Goal: Task Accomplishment & Management: Use online tool/utility

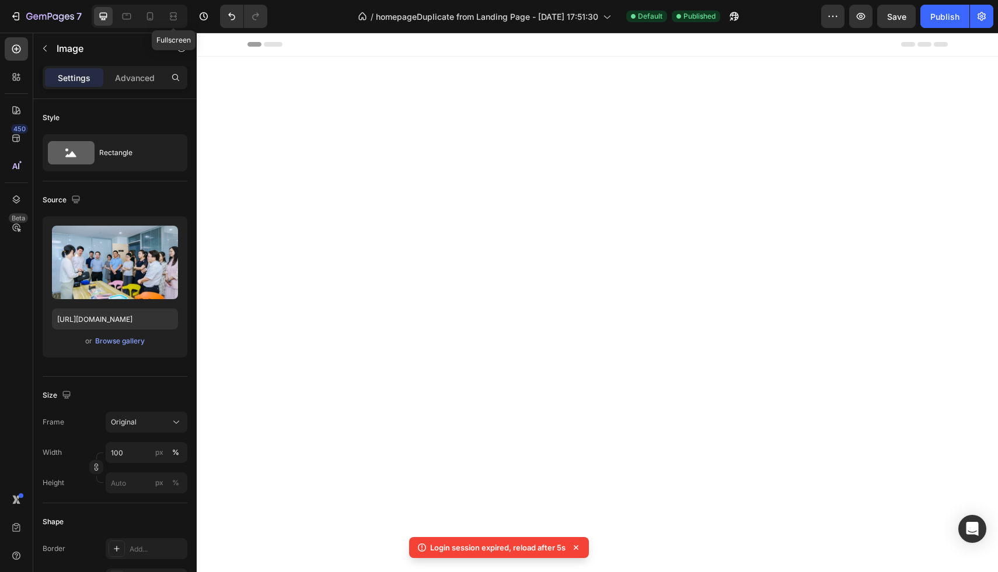
scroll to position [2465, 0]
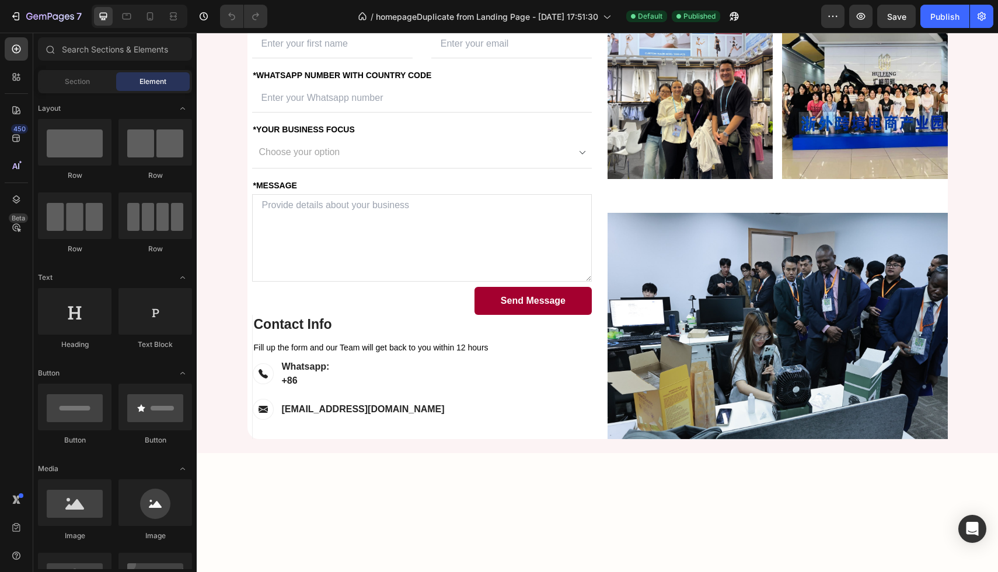
scroll to position [2511, 0]
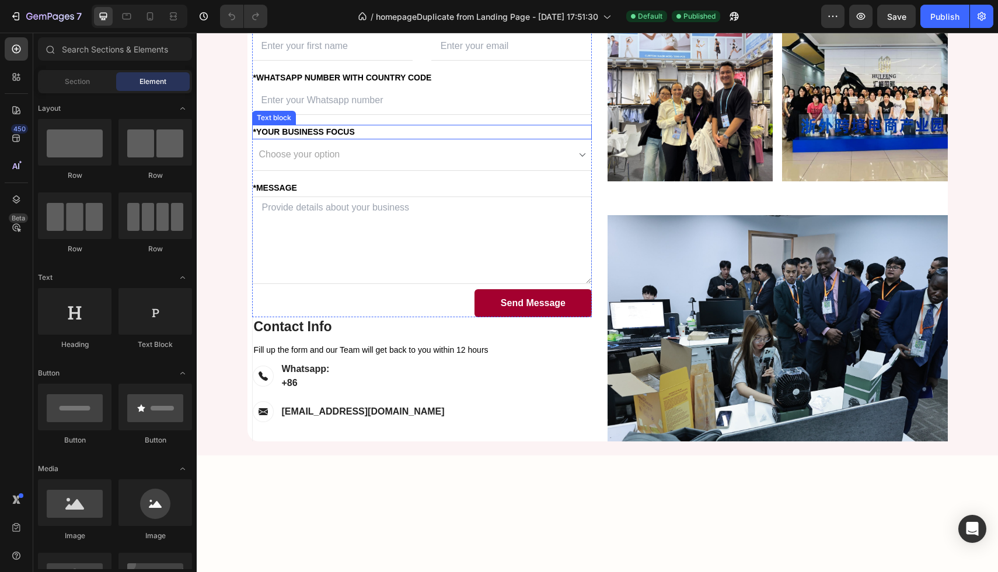
click at [302, 139] on div "*Your Business Focus" at bounding box center [422, 132] width 340 height 15
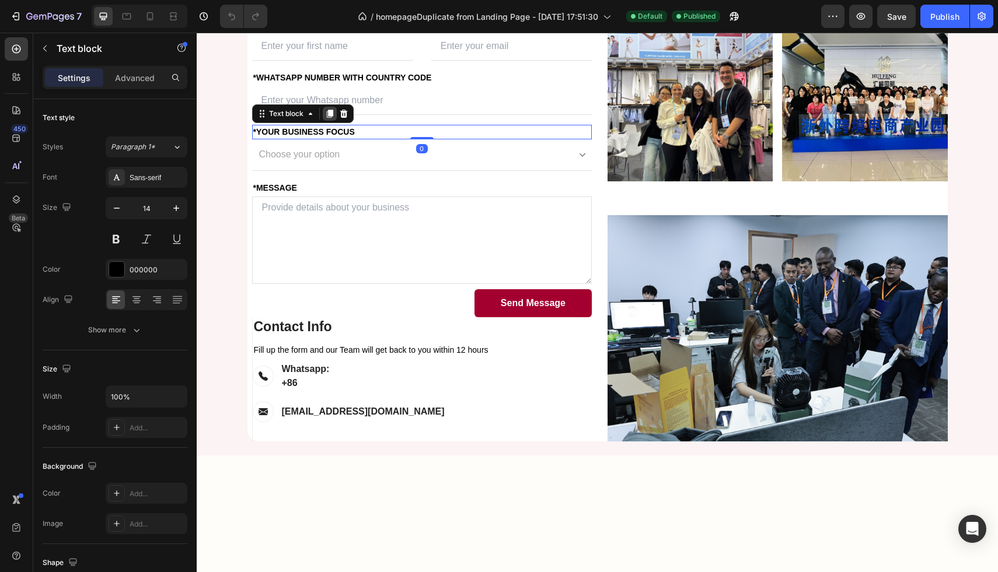
click at [331, 118] on icon at bounding box center [329, 114] width 6 height 8
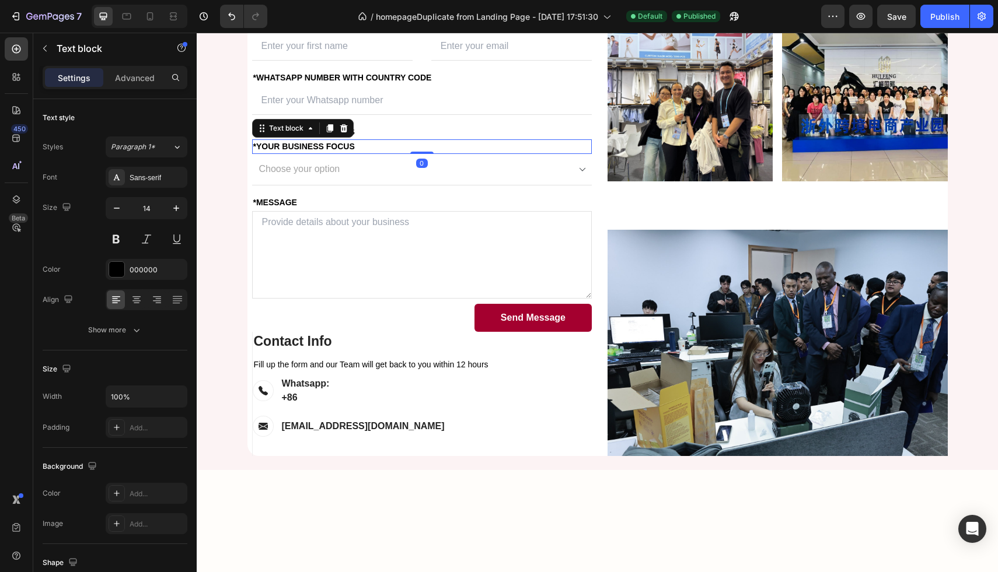
scroll to position [2503, 0]
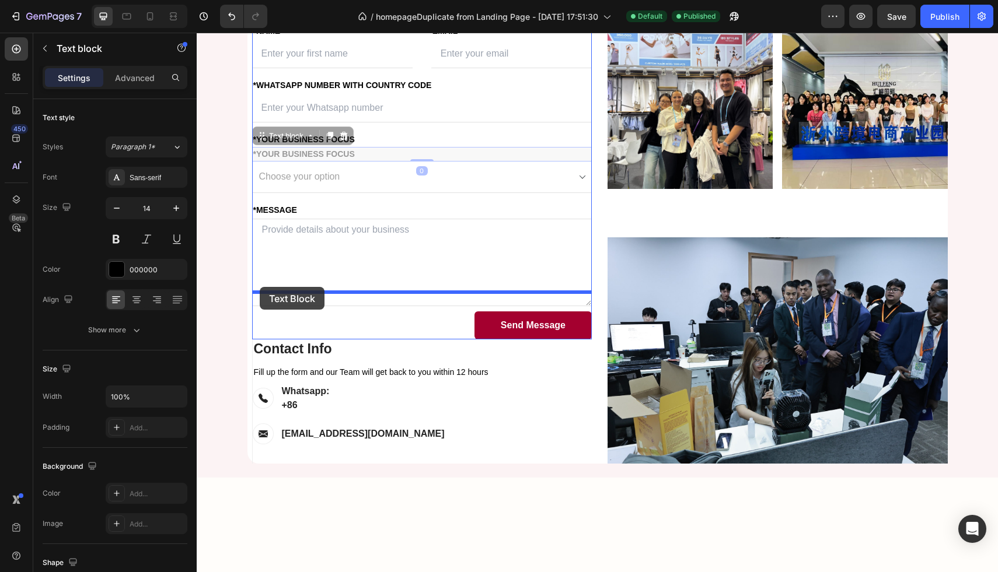
drag, startPoint x: 265, startPoint y: 232, endPoint x: 260, endPoint y: 286, distance: 54.5
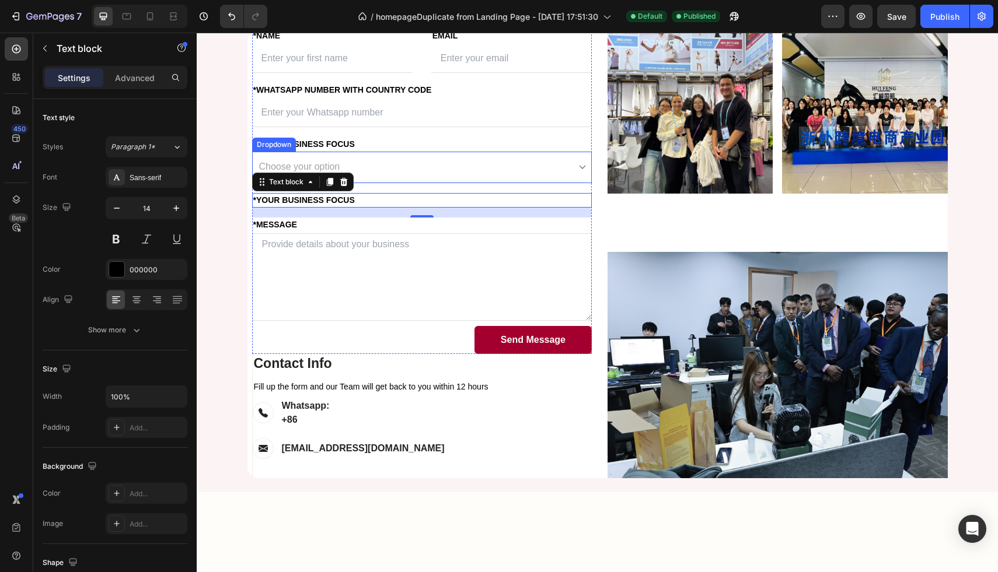
click at [371, 183] on select "Choose your option Amazon FBA Wholesale Transportation & Logistics" at bounding box center [422, 168] width 340 height 32
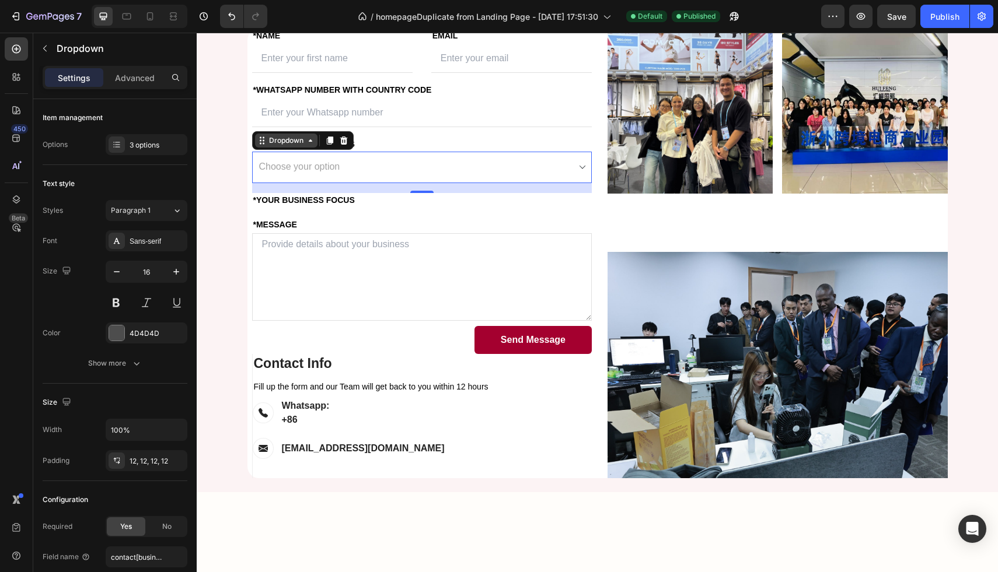
click at [283, 146] on div "Dropdown" at bounding box center [286, 140] width 39 height 11
click at [330, 145] on icon at bounding box center [329, 140] width 9 height 9
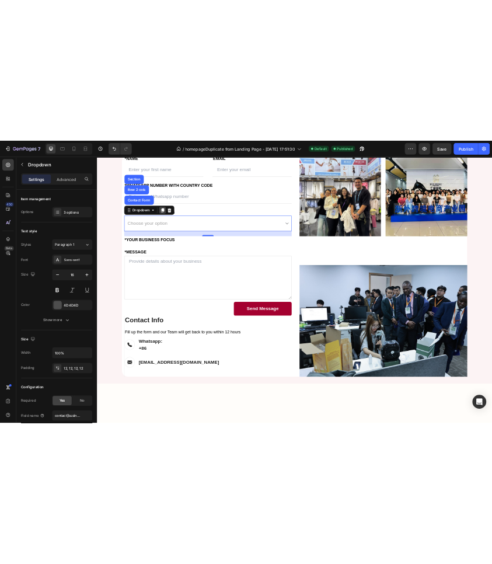
scroll to position [2478, 0]
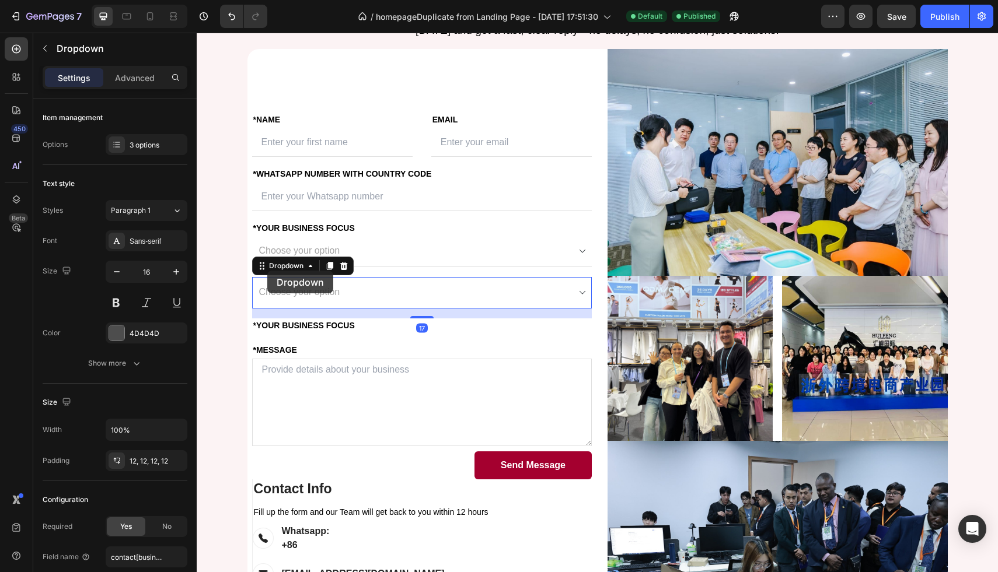
select select "Amazon FBA"
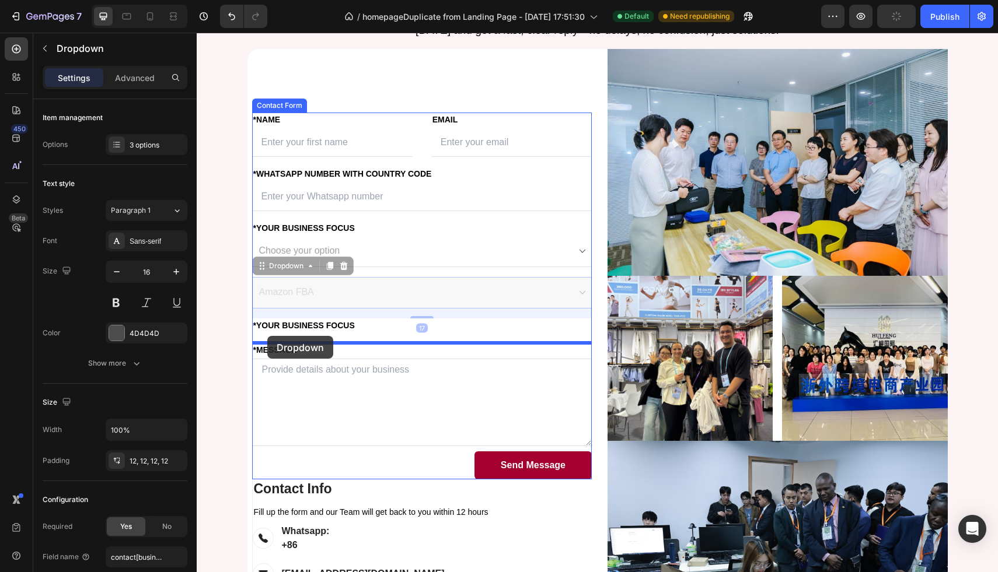
drag, startPoint x: 267, startPoint y: 269, endPoint x: 267, endPoint y: 335, distance: 66.5
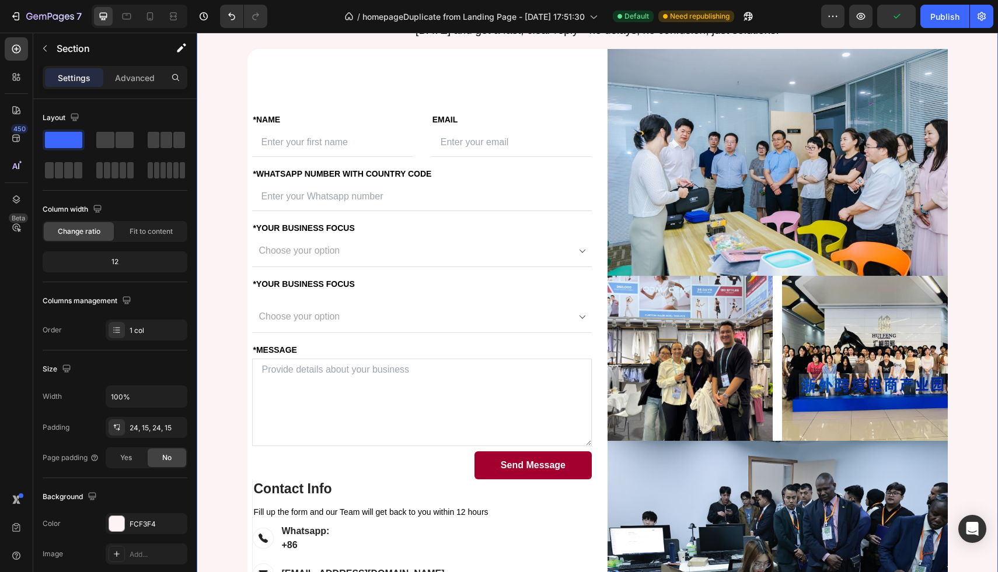
click at [240, 316] on div "Let’s Build Your Success Together Heading Have questions or ready to start scal…" at bounding box center [597, 317] width 784 height 702
click at [309, 311] on select "Choose your option Amazon FBA Wholesale Transportation & Logistics" at bounding box center [422, 318] width 340 height 32
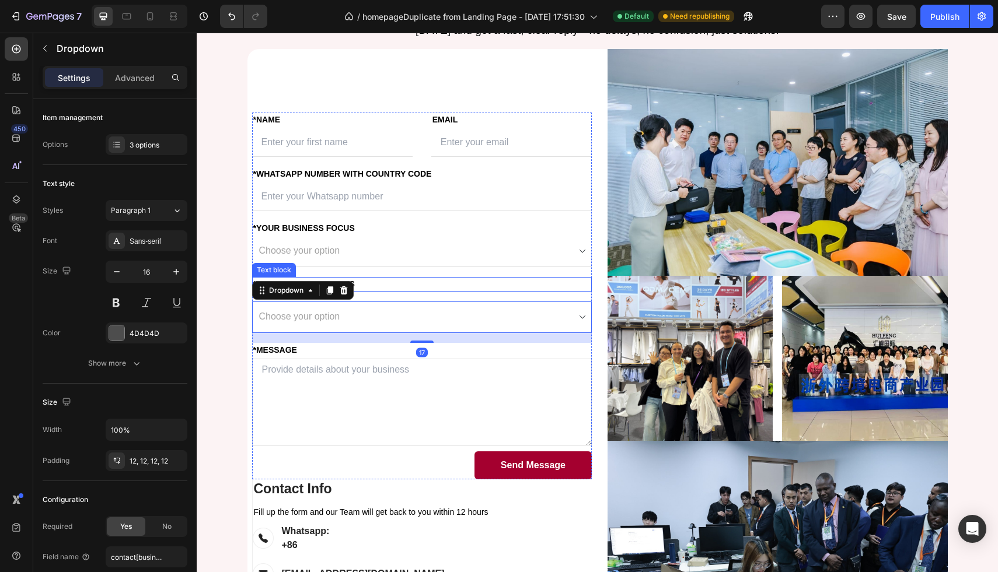
click at [379, 289] on p "*Your Business Focus" at bounding box center [422, 284] width 338 height 12
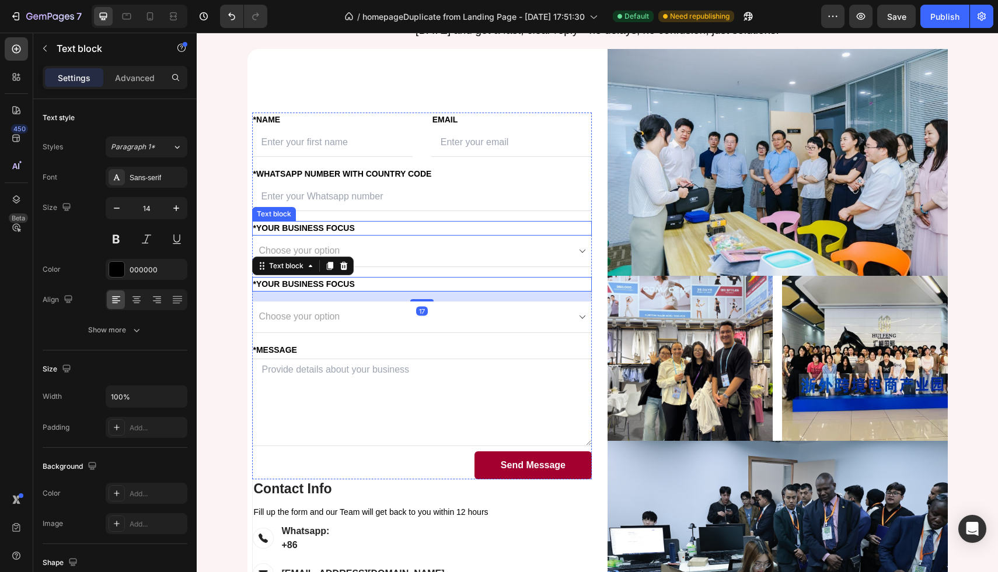
click at [374, 233] on p "*Your Business Focus" at bounding box center [422, 228] width 338 height 12
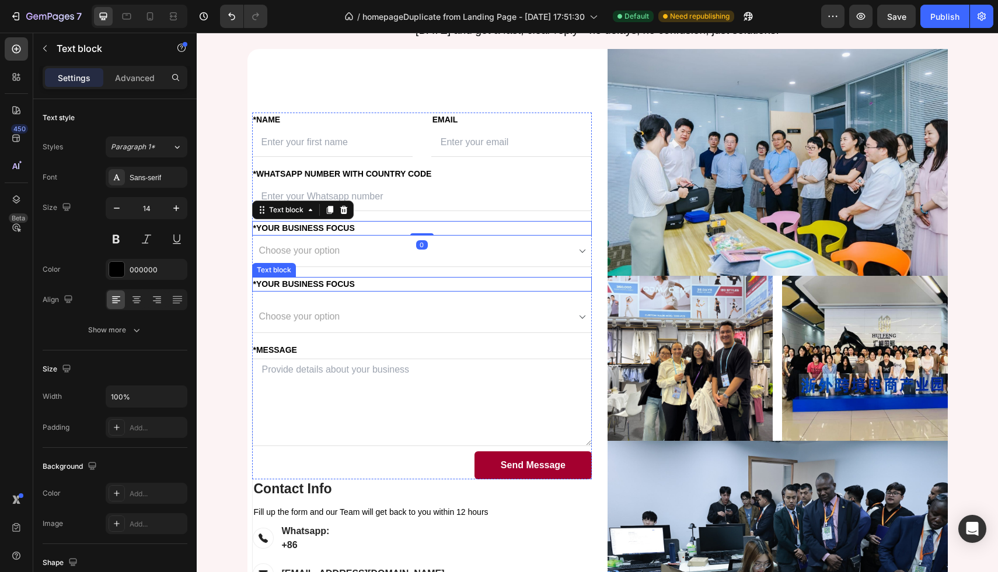
click at [389, 282] on p "*Your Business Focus" at bounding box center [422, 284] width 338 height 12
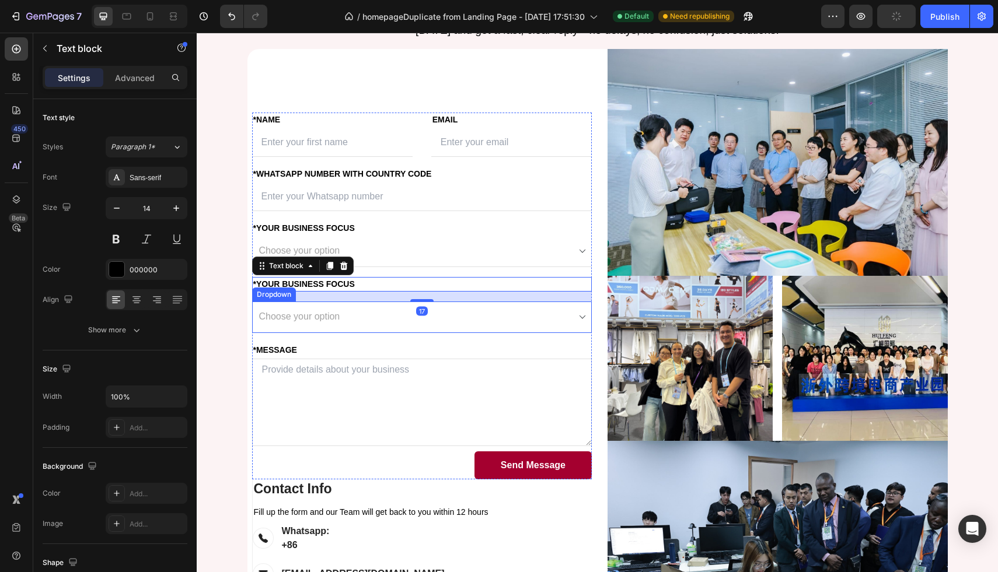
click at [417, 303] on select "Choose your option Amazon FBA Wholesale Transportation & Logistics" at bounding box center [422, 318] width 340 height 32
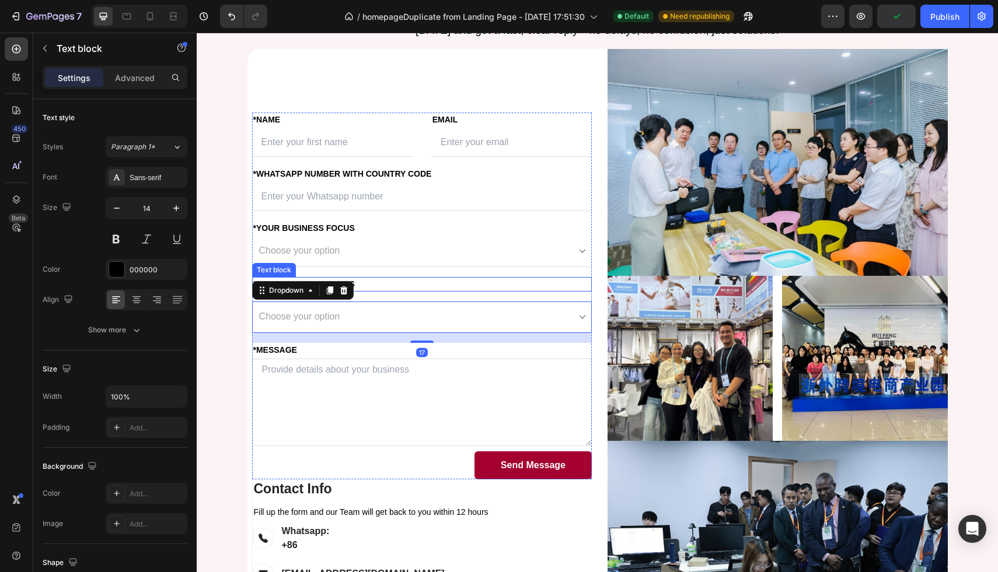
click at [422, 285] on p "*Your Business Focus" at bounding box center [422, 284] width 338 height 12
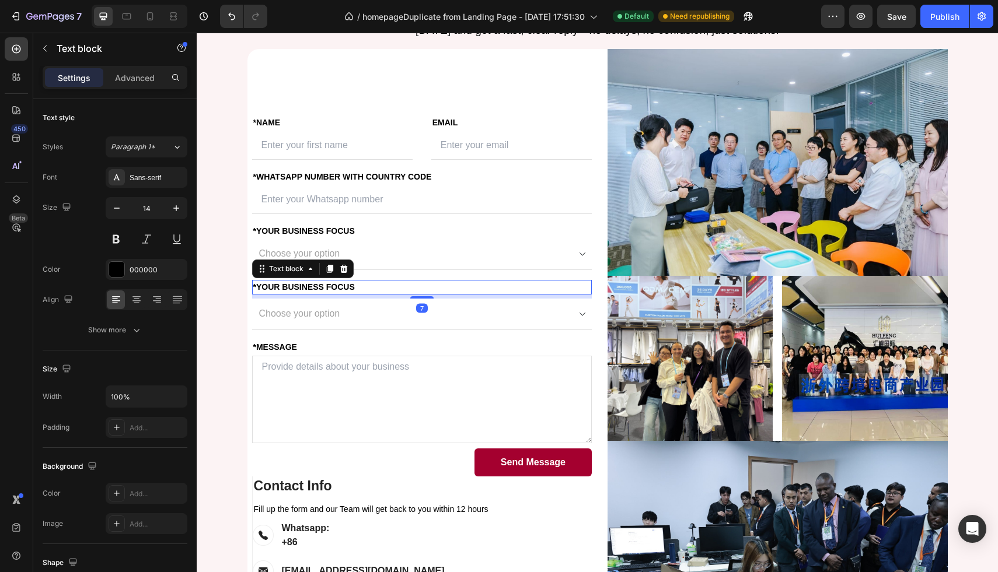
drag, startPoint x: 422, startPoint y: 300, endPoint x: 422, endPoint y: 295, distance: 5.9
click at [422, 295] on div "7" at bounding box center [422, 295] width 340 height 0
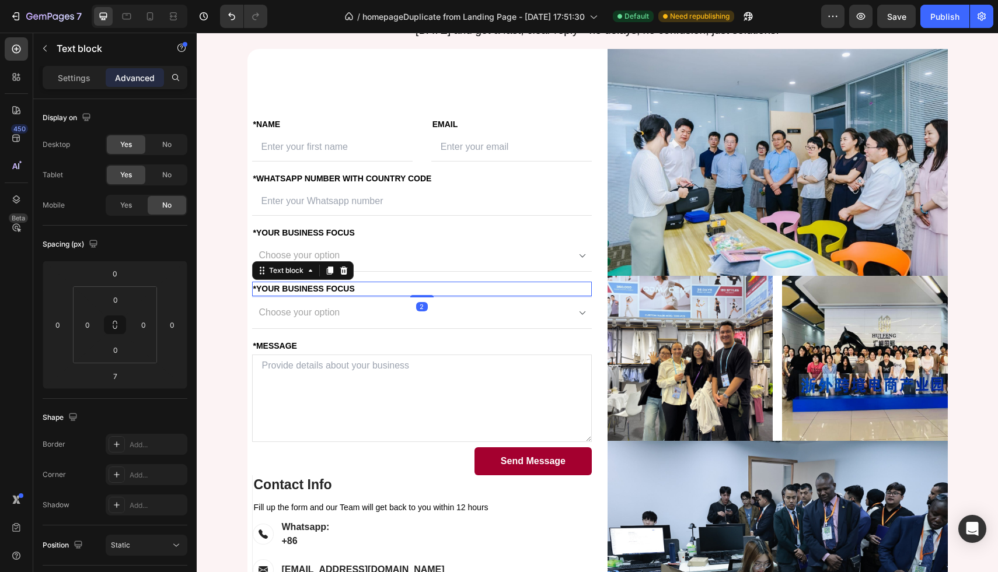
drag, startPoint x: 423, startPoint y: 296, endPoint x: 424, endPoint y: 289, distance: 7.6
click at [424, 289] on div "*Your Business Focus Text block 2" at bounding box center [422, 289] width 340 height 15
type input "0"
click at [371, 322] on select "Choose your option Amazon FBA Wholesale Transportation & Logistics" at bounding box center [422, 313] width 340 height 32
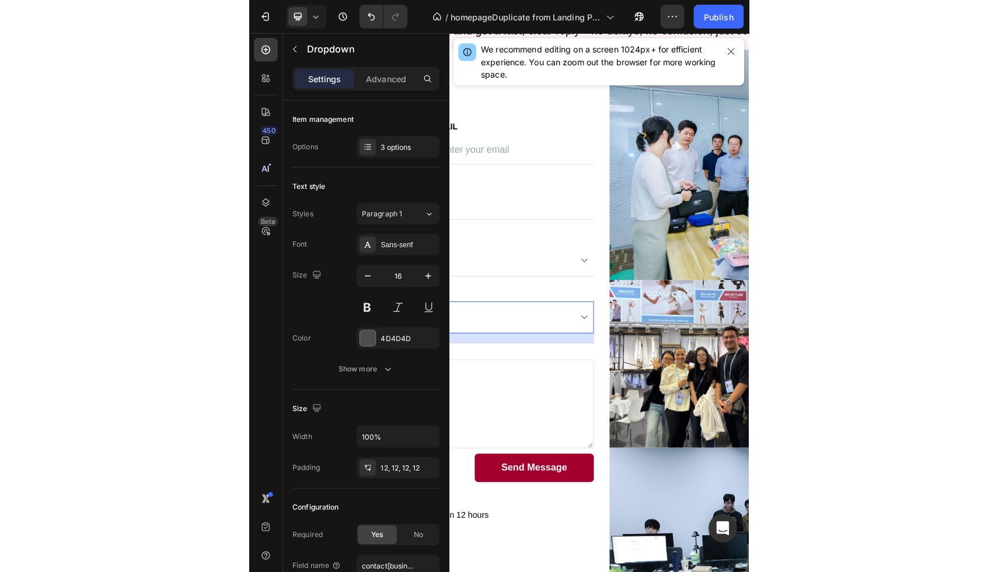
scroll to position [2456, 0]
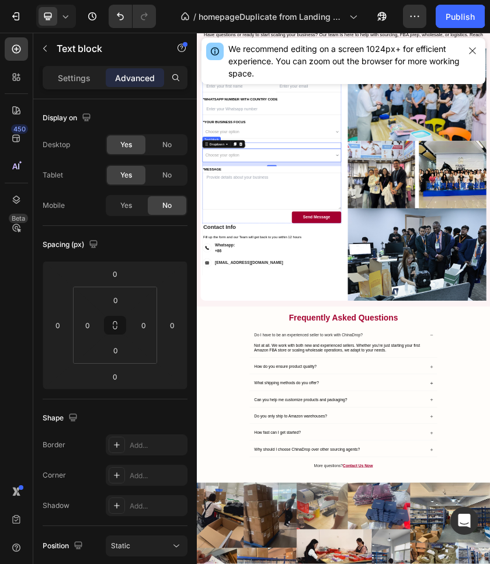
click at [334, 298] on p "*Your Business Focus" at bounding box center [375, 303] width 329 height 12
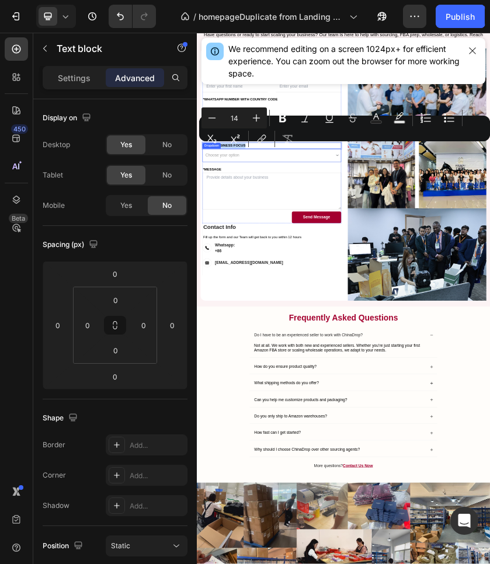
click at [291, 314] on select "Choose your option Amazon FBA Wholesale Transportation & Logistics" at bounding box center [375, 326] width 331 height 32
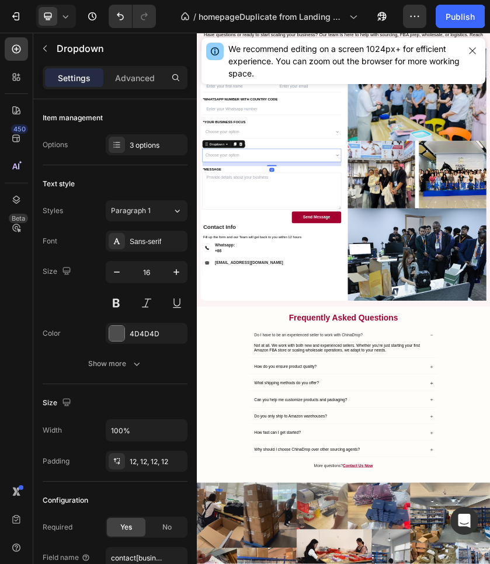
click at [316, 312] on select "Choose your option Amazon FBA Wholesale Transportation & Logistics" at bounding box center [375, 326] width 331 height 32
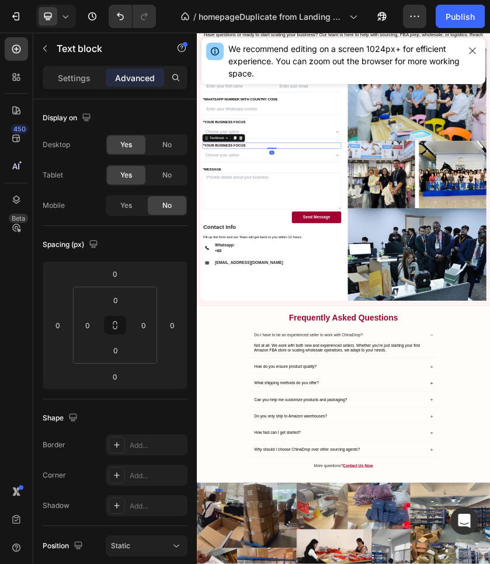
click at [330, 298] on p "*Your Business Focus" at bounding box center [375, 303] width 329 height 12
click at [275, 326] on select "Choose your option Amazon FBA Wholesale Transportation & Logistics" at bounding box center [375, 326] width 331 height 32
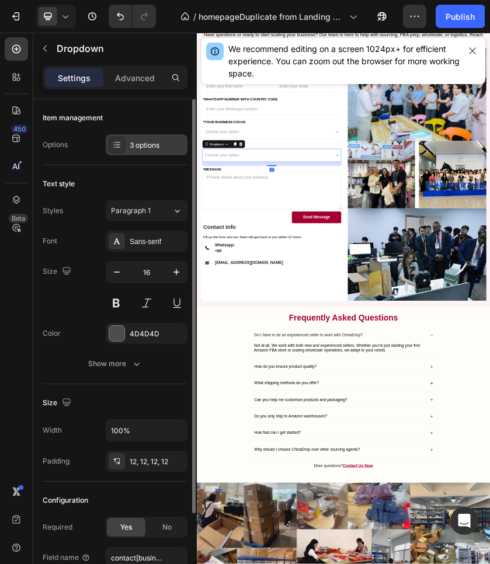
click at [125, 144] on div "3 options" at bounding box center [147, 144] width 82 height 21
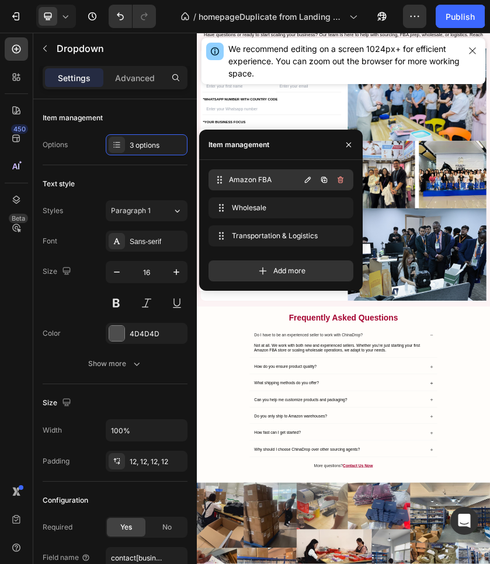
click at [269, 178] on span "Amazon FBA" at bounding box center [264, 179] width 71 height 11
click at [310, 178] on icon "button" at bounding box center [307, 179] width 9 height 9
click at [246, 183] on span "Amazon FBA" at bounding box center [265, 179] width 66 height 11
click at [246, 183] on span "Amazon FBA" at bounding box center [264, 179] width 71 height 11
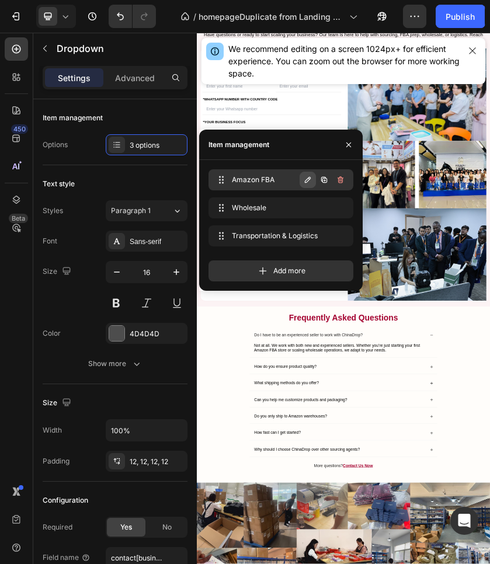
click at [300, 179] on button "button" at bounding box center [307, 180] width 16 height 16
paste input "Just Starting Out"
type input "Just Starting Out"
click at [247, 211] on span "Wholesale" at bounding box center [264, 207] width 71 height 11
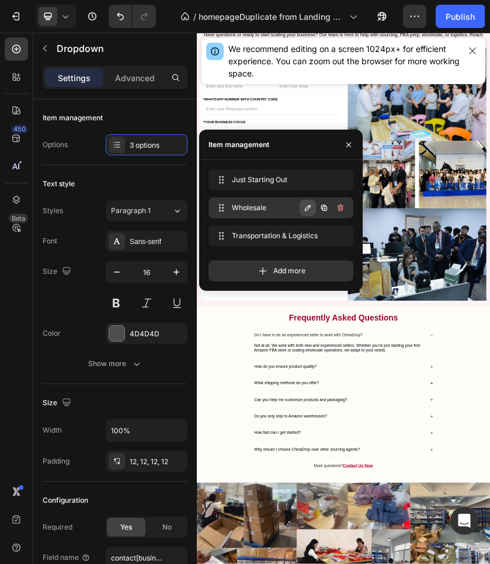
click at [305, 208] on icon "button" at bounding box center [307, 207] width 9 height 9
paste input "0-10K"
type input "0-10K"
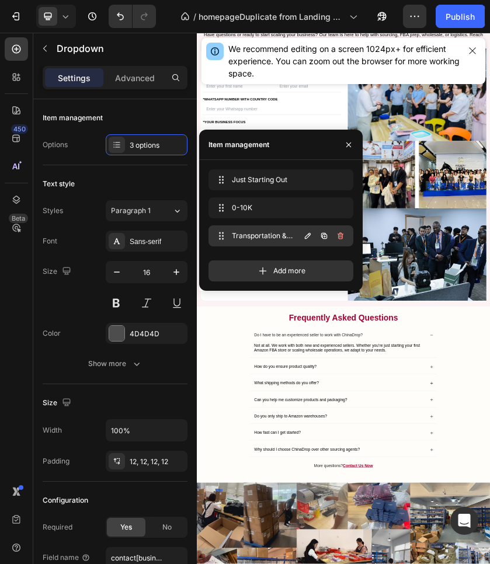
click at [251, 239] on span "Transportation & Logistics" at bounding box center [265, 235] width 66 height 11
click at [302, 235] on button "button" at bounding box center [307, 236] width 16 height 16
paste input "10K-50K"
type input "10K-50K"
click at [276, 256] on div "Add more" at bounding box center [280, 266] width 145 height 30
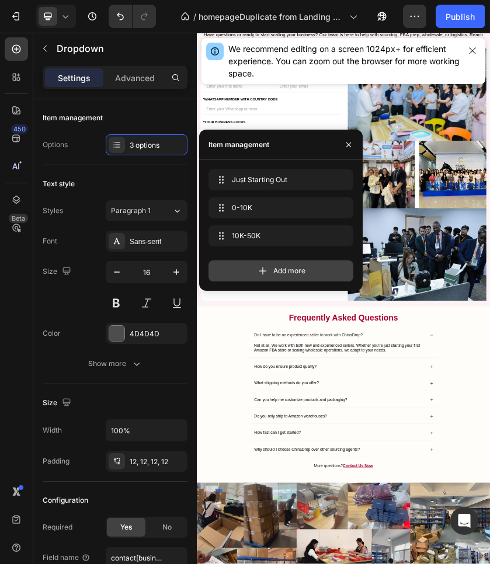
click at [291, 264] on div "Add more" at bounding box center [280, 270] width 145 height 21
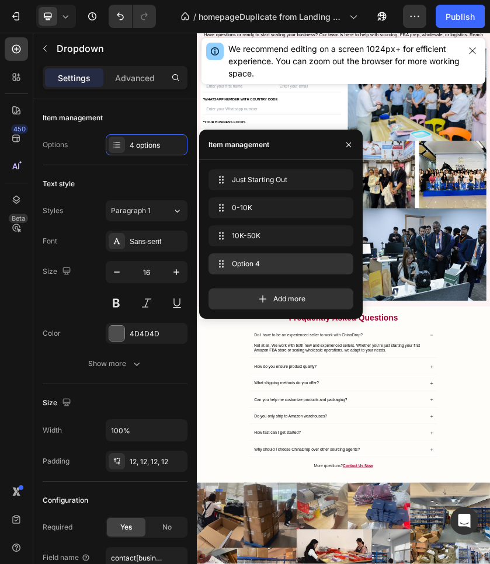
click at [250, 268] on span "Option 4" at bounding box center [278, 263] width 93 height 11
click at [308, 264] on icon "button" at bounding box center [308, 264] width 6 height 6
paste input "50K+"
type input "50K+"
click at [300, 281] on div "Add more" at bounding box center [280, 294] width 145 height 30
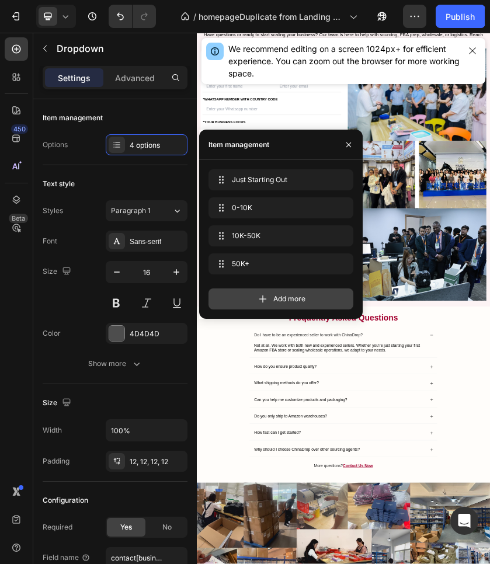
click at [289, 302] on span "Add more" at bounding box center [289, 298] width 32 height 11
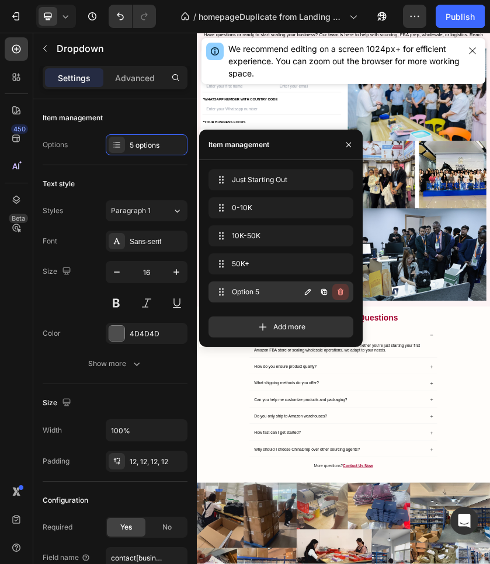
click at [337, 293] on icon "button" at bounding box center [339, 291] width 9 height 9
click at [333, 286] on button "Delete" at bounding box center [332, 292] width 32 height 16
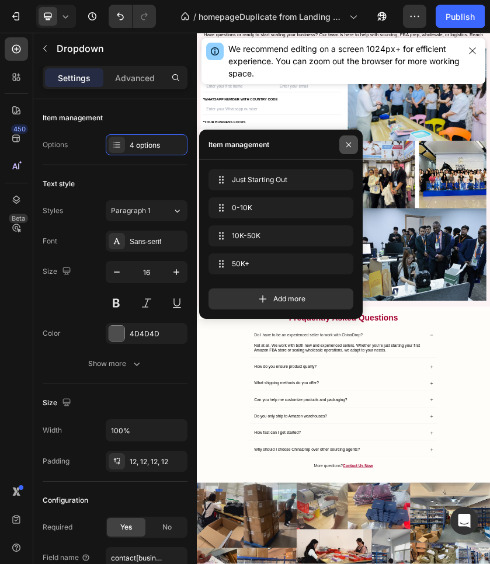
click at [347, 145] on icon "button" at bounding box center [348, 144] width 5 height 5
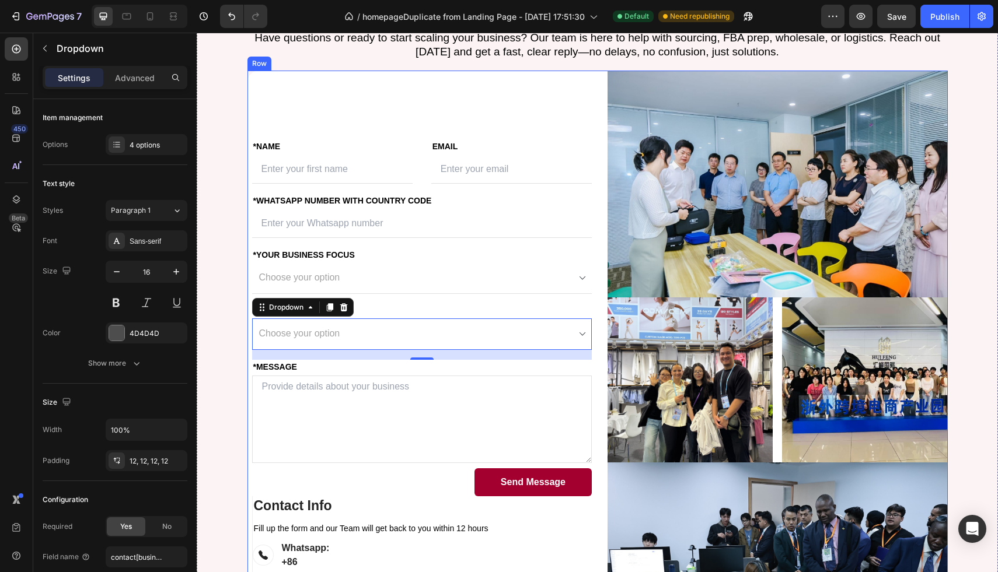
click at [590, 326] on select "Choose your option Just Starting Out 0-10K 10K-50K 50K+" at bounding box center [422, 335] width 340 height 32
click at [364, 243] on div "FIRST NAME Text block *NAME Text block Text Field LAST NAME Text block Email Te…" at bounding box center [422, 317] width 340 height 357
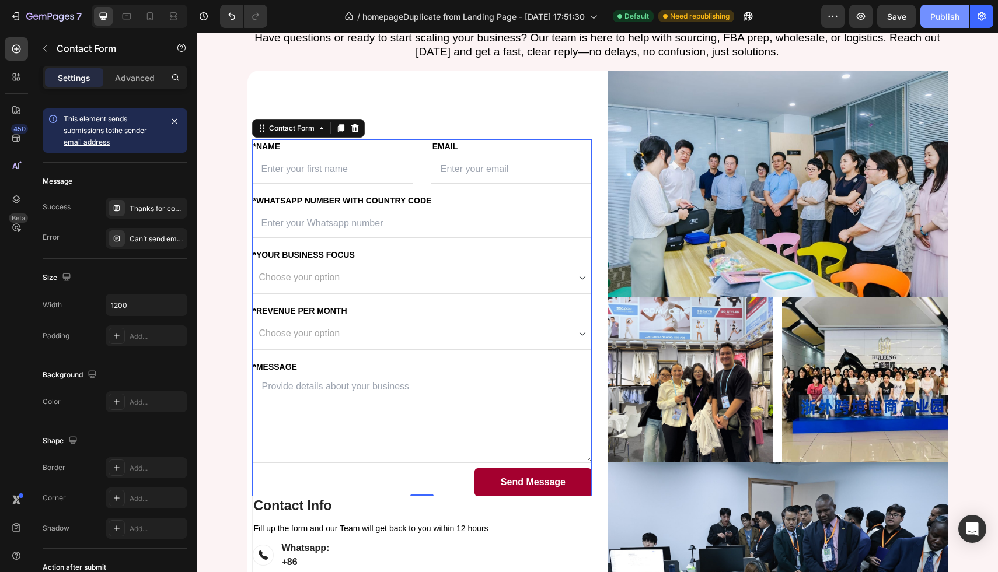
click at [950, 21] on div "Publish" at bounding box center [944, 17] width 29 height 12
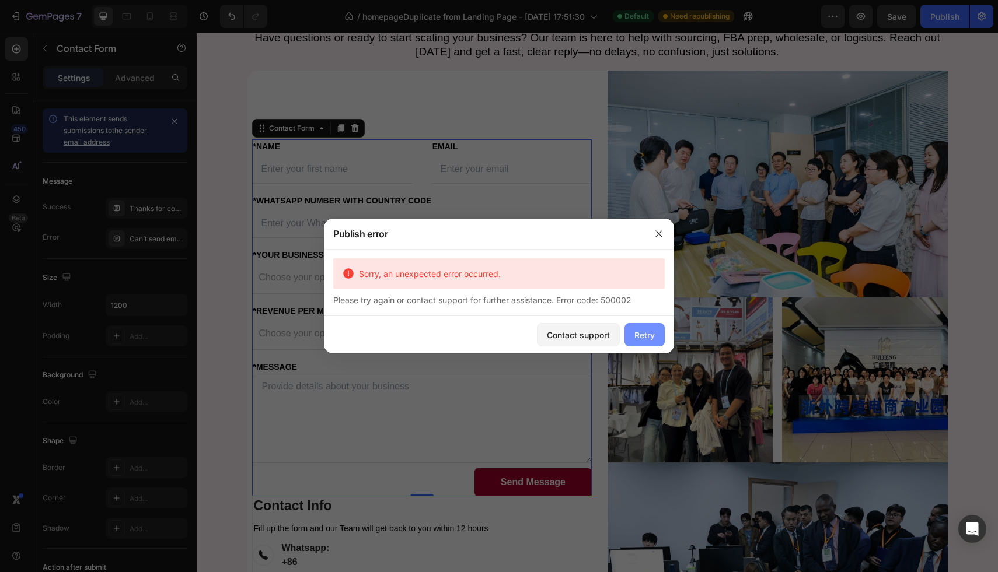
click at [641, 338] on div "Retry" at bounding box center [644, 335] width 20 height 12
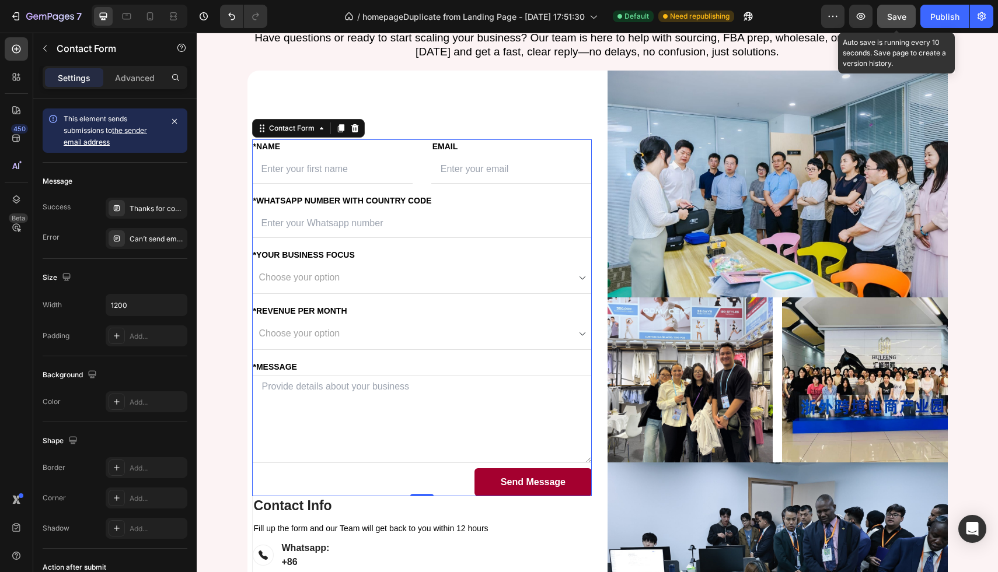
click at [903, 17] on span "Save" at bounding box center [896, 17] width 19 height 10
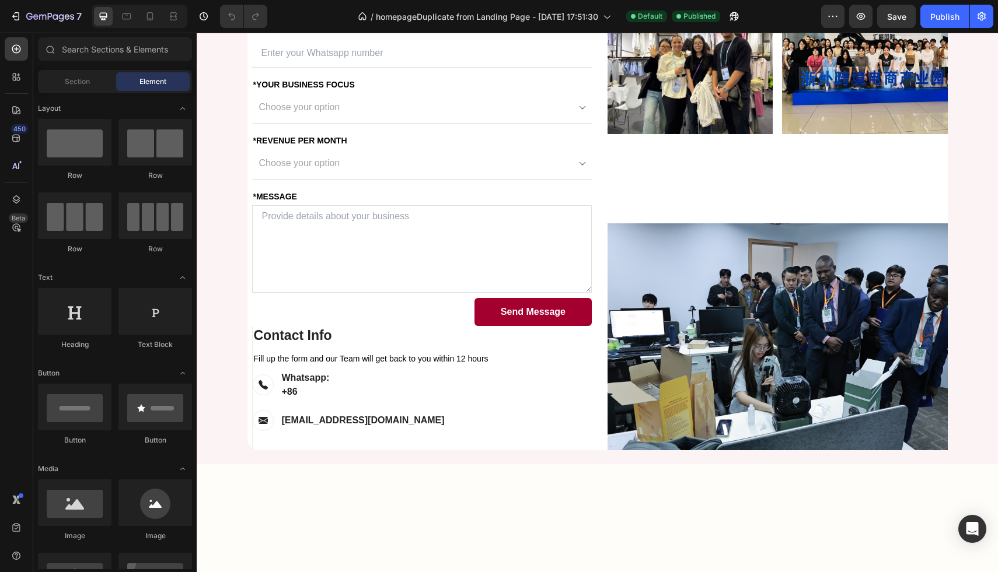
scroll to position [2572, 0]
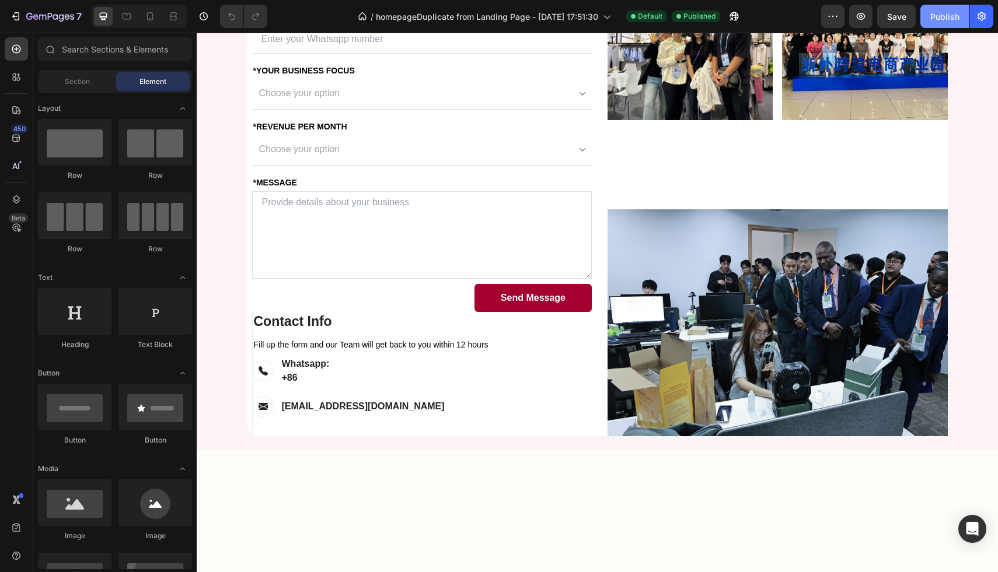
click at [945, 9] on button "Publish" at bounding box center [944, 16] width 49 height 23
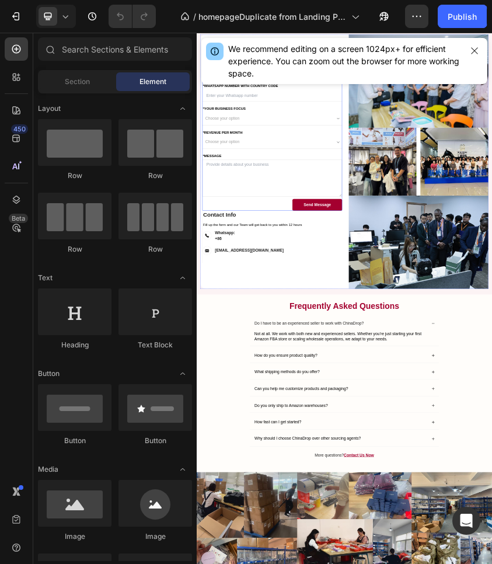
scroll to position [2353, 0]
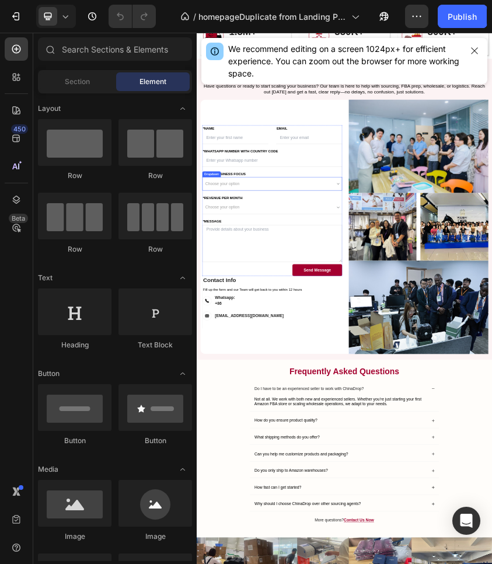
click at [305, 397] on select "Choose your option Amazon FBA Wholesale Transportation & Logistics" at bounding box center [375, 391] width 331 height 32
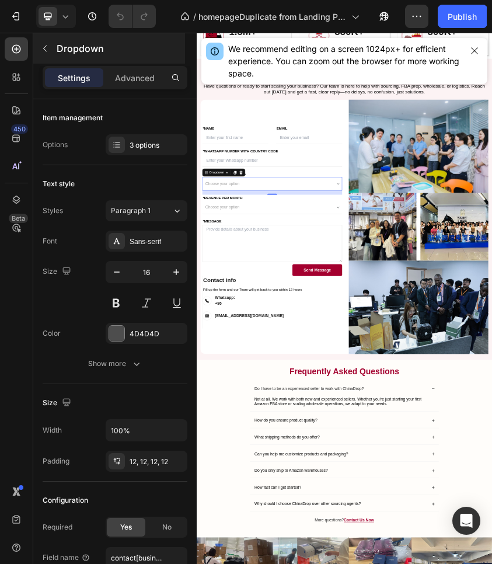
click at [88, 50] on p "Dropdown" at bounding box center [120, 48] width 126 height 14
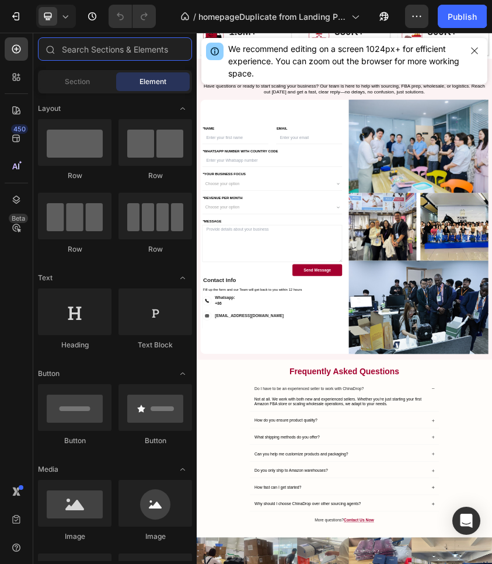
click at [88, 50] on input "text" at bounding box center [115, 48] width 154 height 23
